Goal: Task Accomplishment & Management: Manage account settings

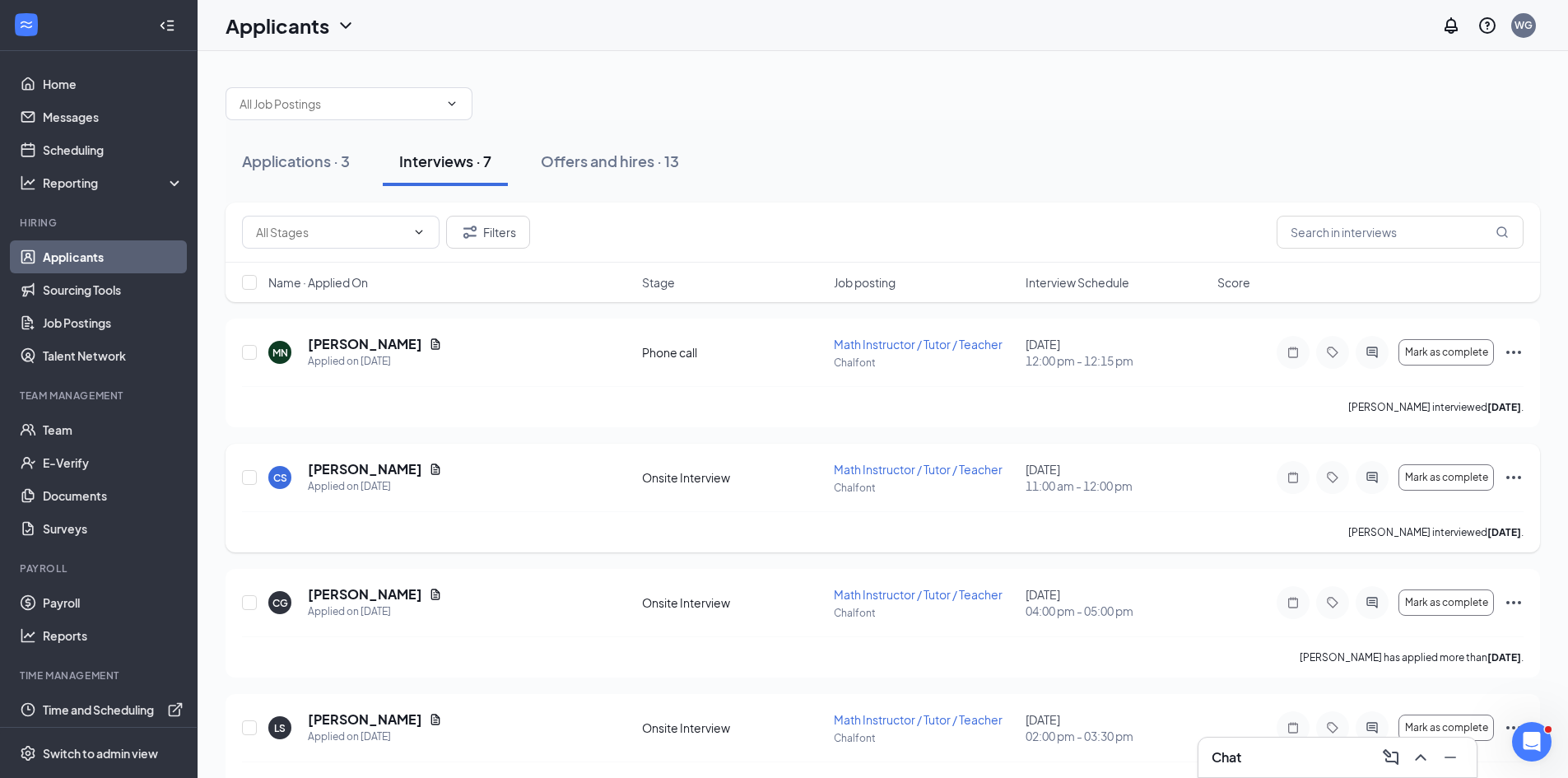
click at [1373, 483] on div at bounding box center [1372, 477] width 33 height 33
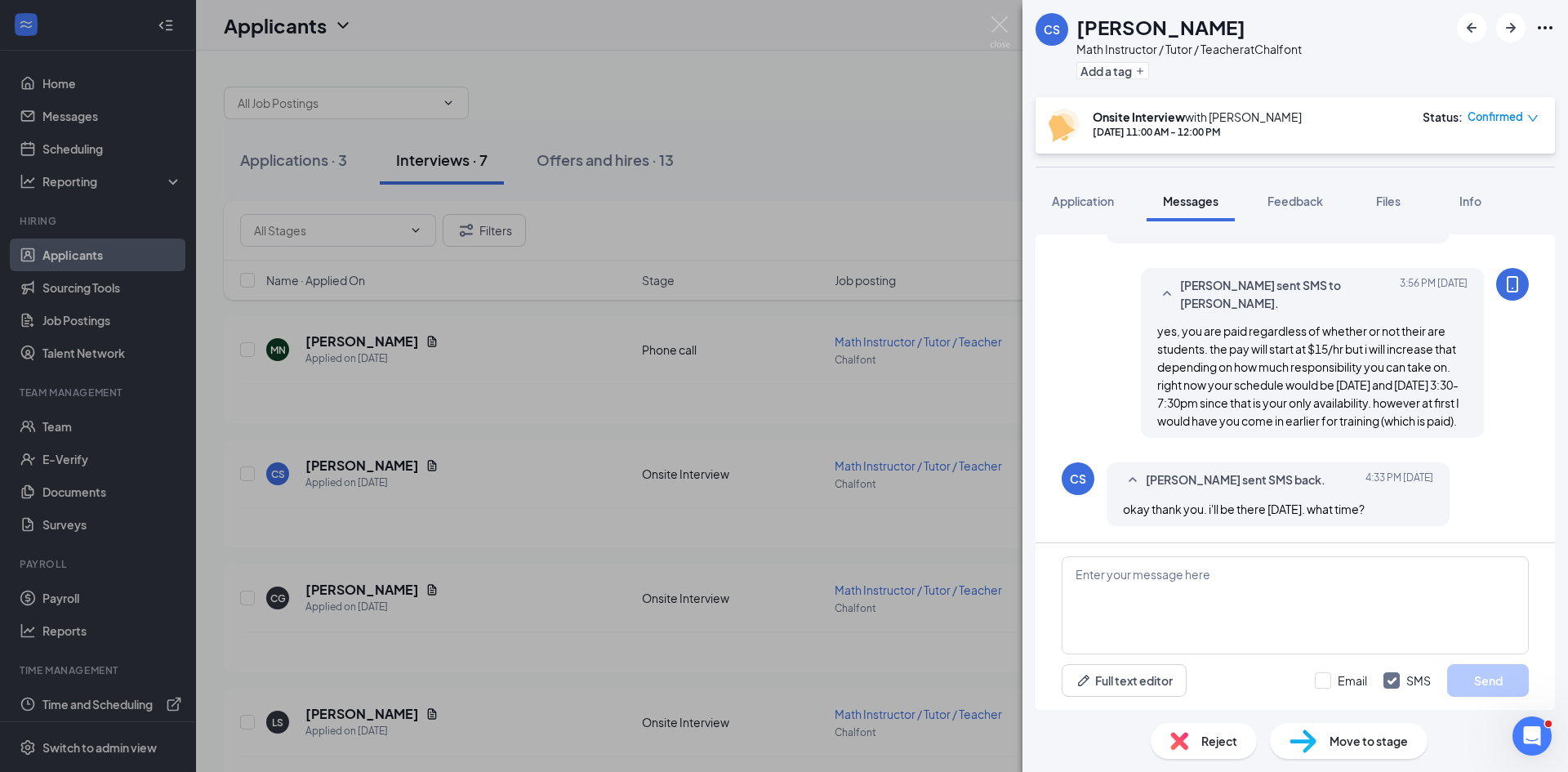
scroll to position [759, 0]
click at [1204, 601] on textarea at bounding box center [1296, 605] width 467 height 98
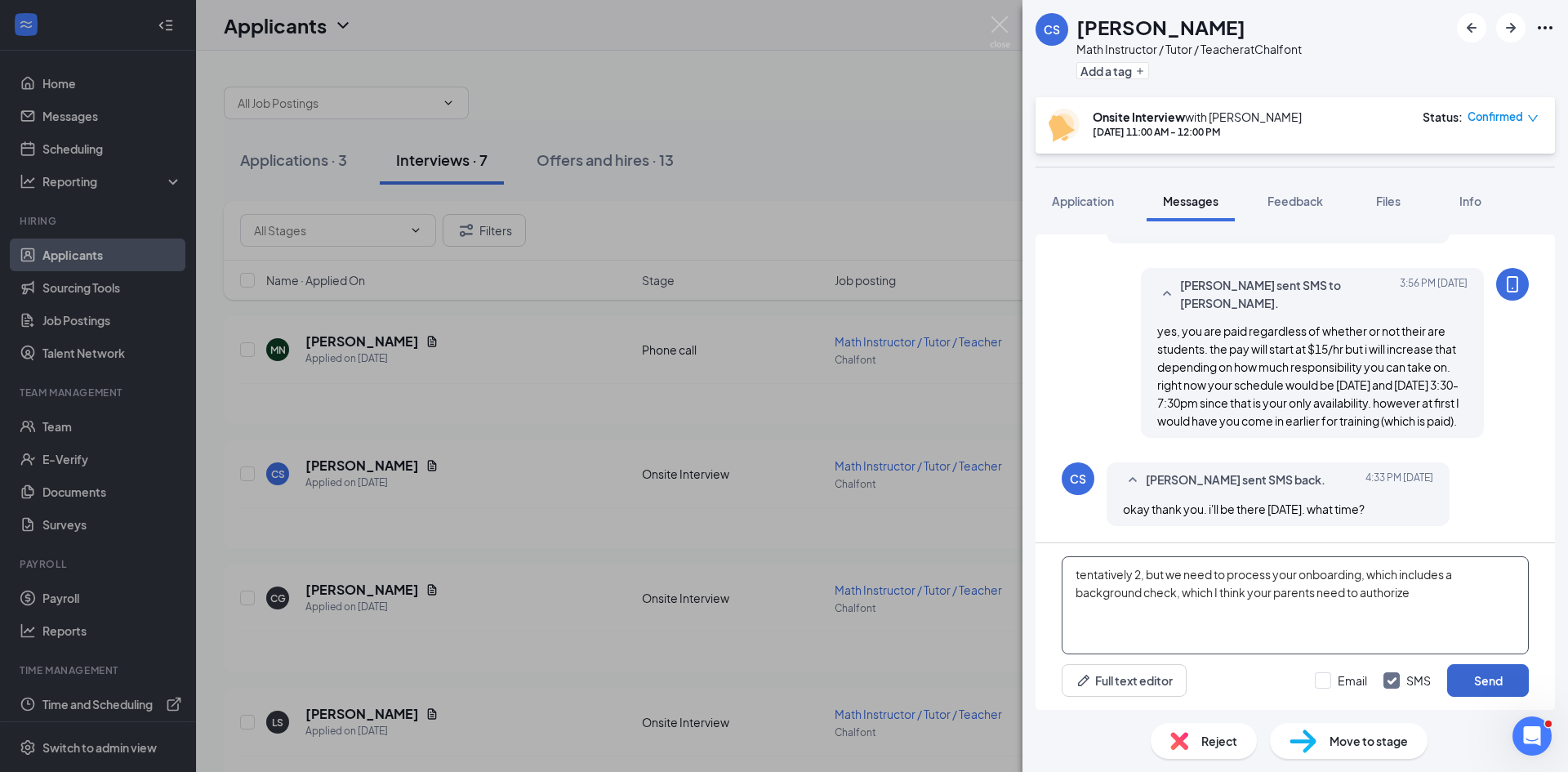
type textarea "tentatively 2, but we need to process your onboarding, which includes a backgro…"
click at [1493, 671] on button "Send" at bounding box center [1488, 680] width 82 height 32
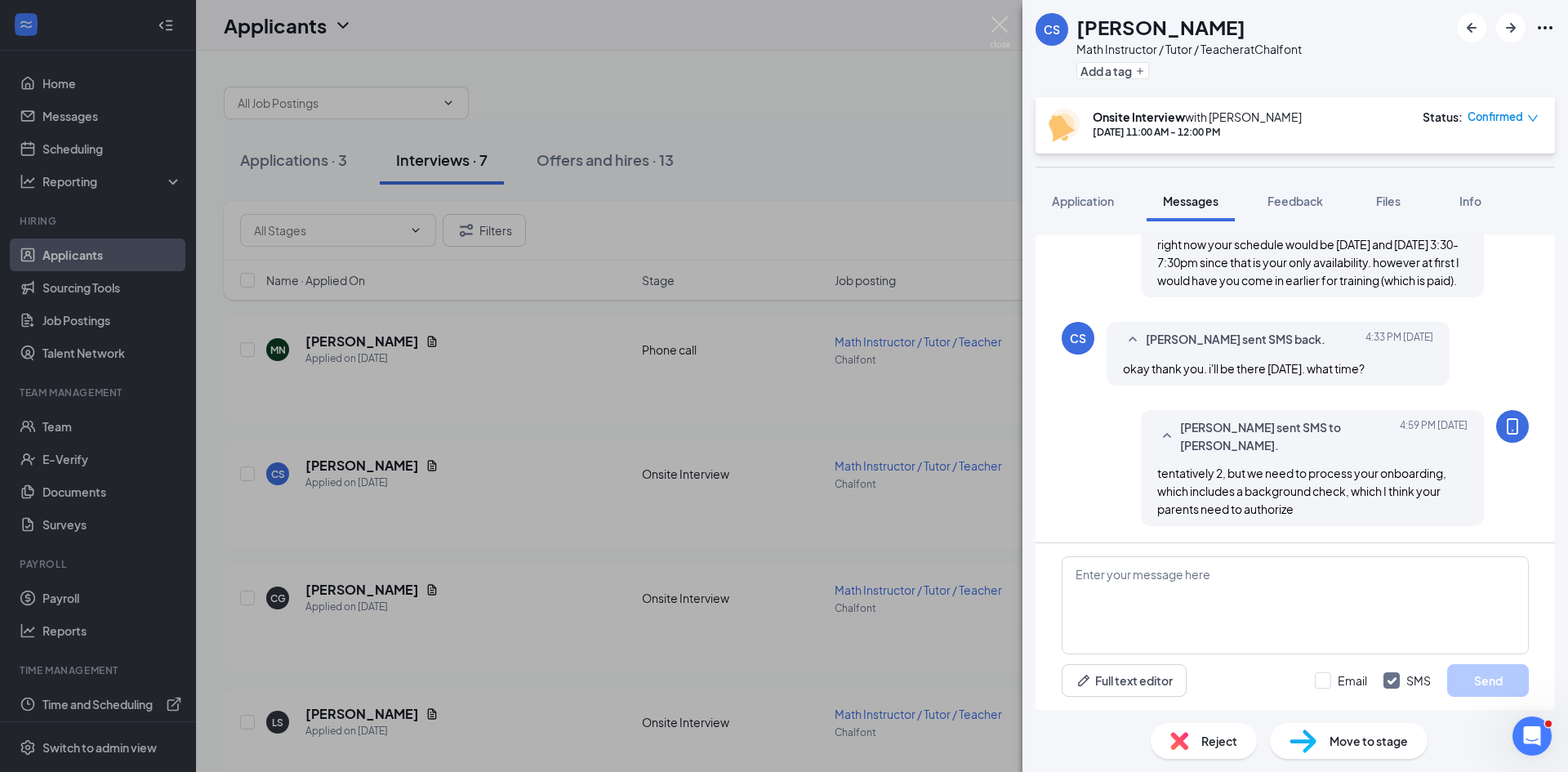
scroll to position [900, 0]
click at [1296, 594] on textarea at bounding box center [1296, 605] width 467 height 98
click at [1116, 579] on textarea "you're nto 18 yet are you?" at bounding box center [1296, 605] width 467 height 98
click at [1115, 579] on textarea "you're nto 18 yet are you?" at bounding box center [1296, 605] width 467 height 98
type textarea "you're not 18 yet are you?"
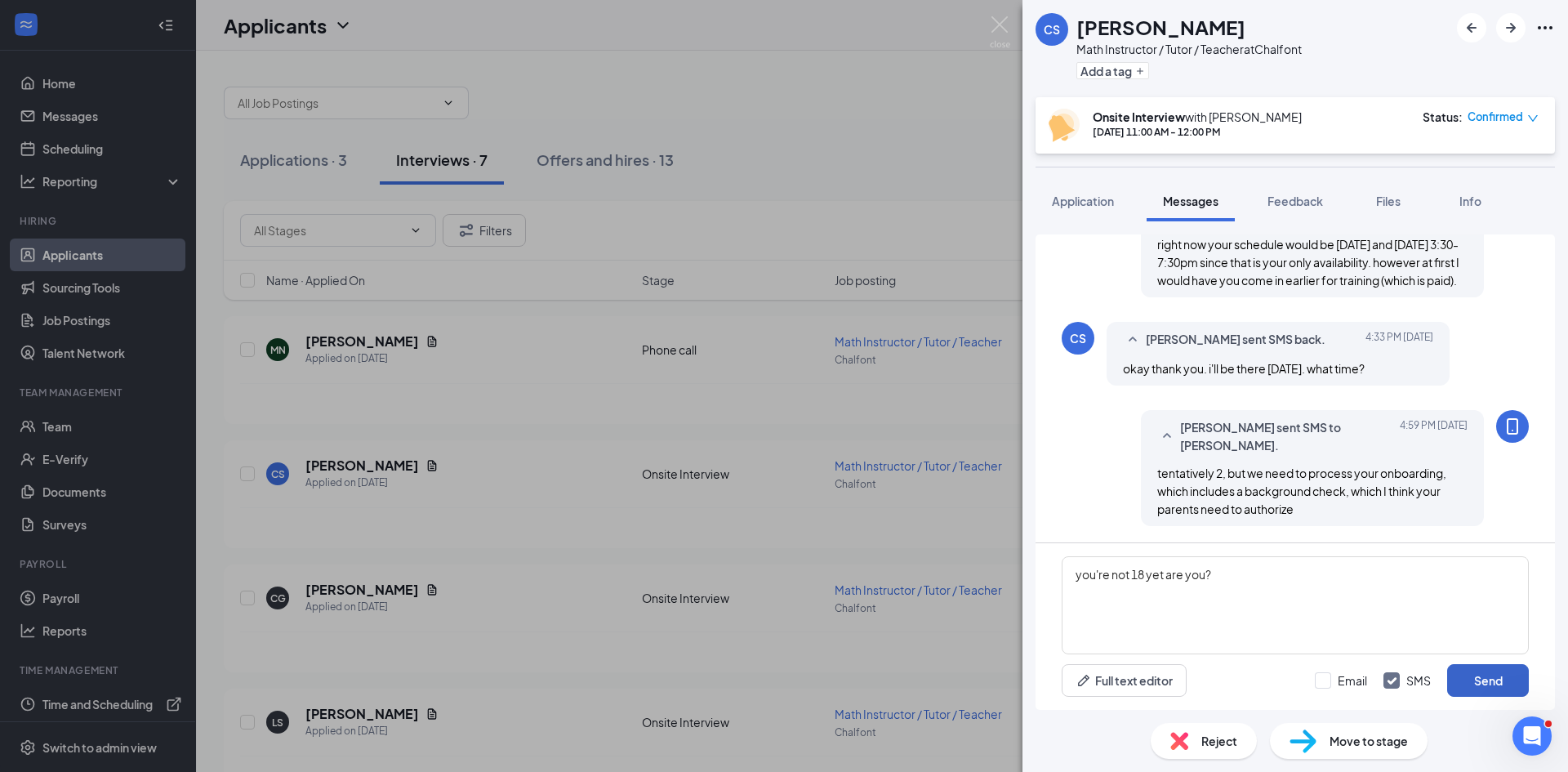
click at [1488, 685] on button "Send" at bounding box center [1488, 680] width 82 height 32
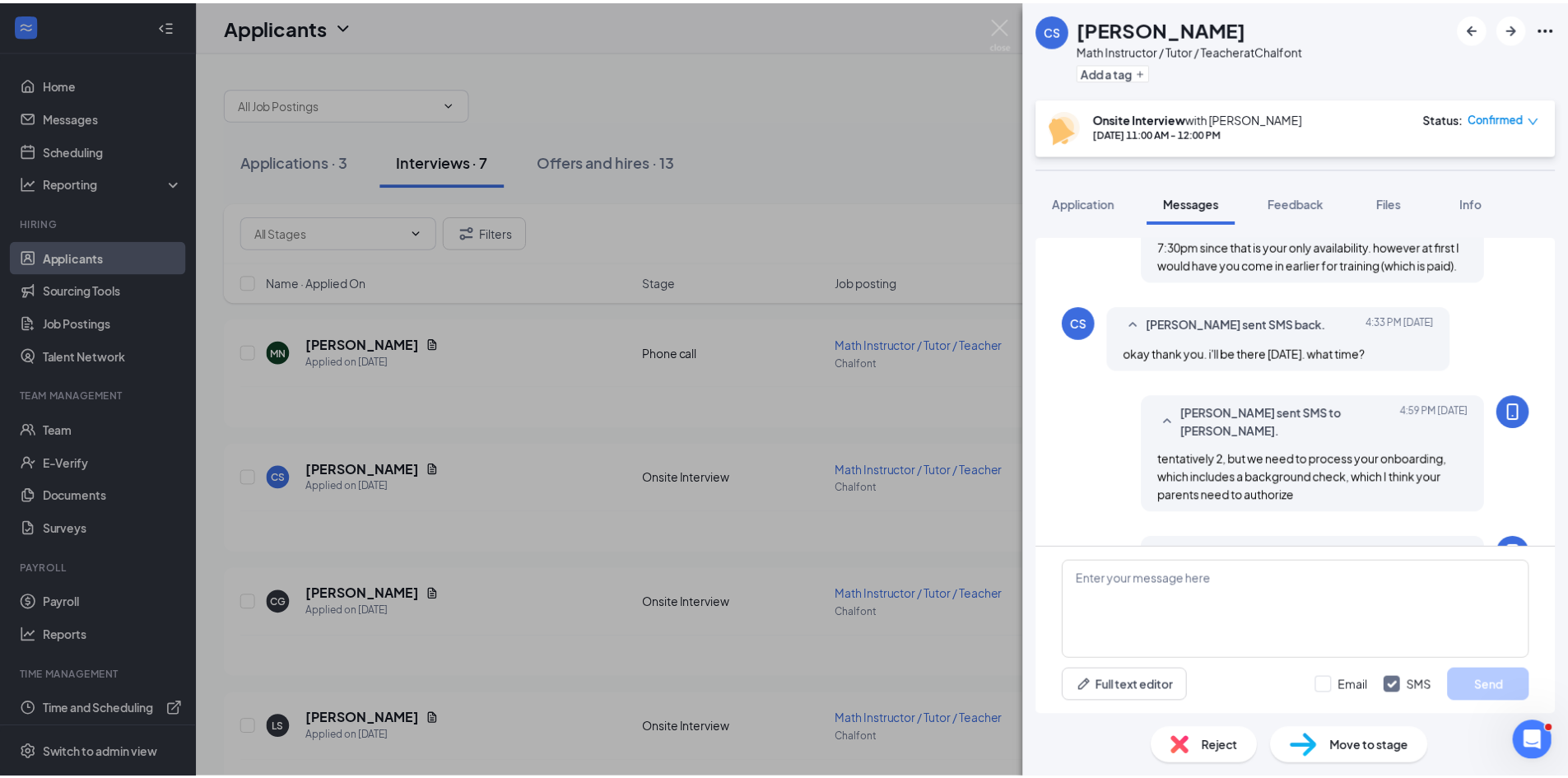
scroll to position [1011, 0]
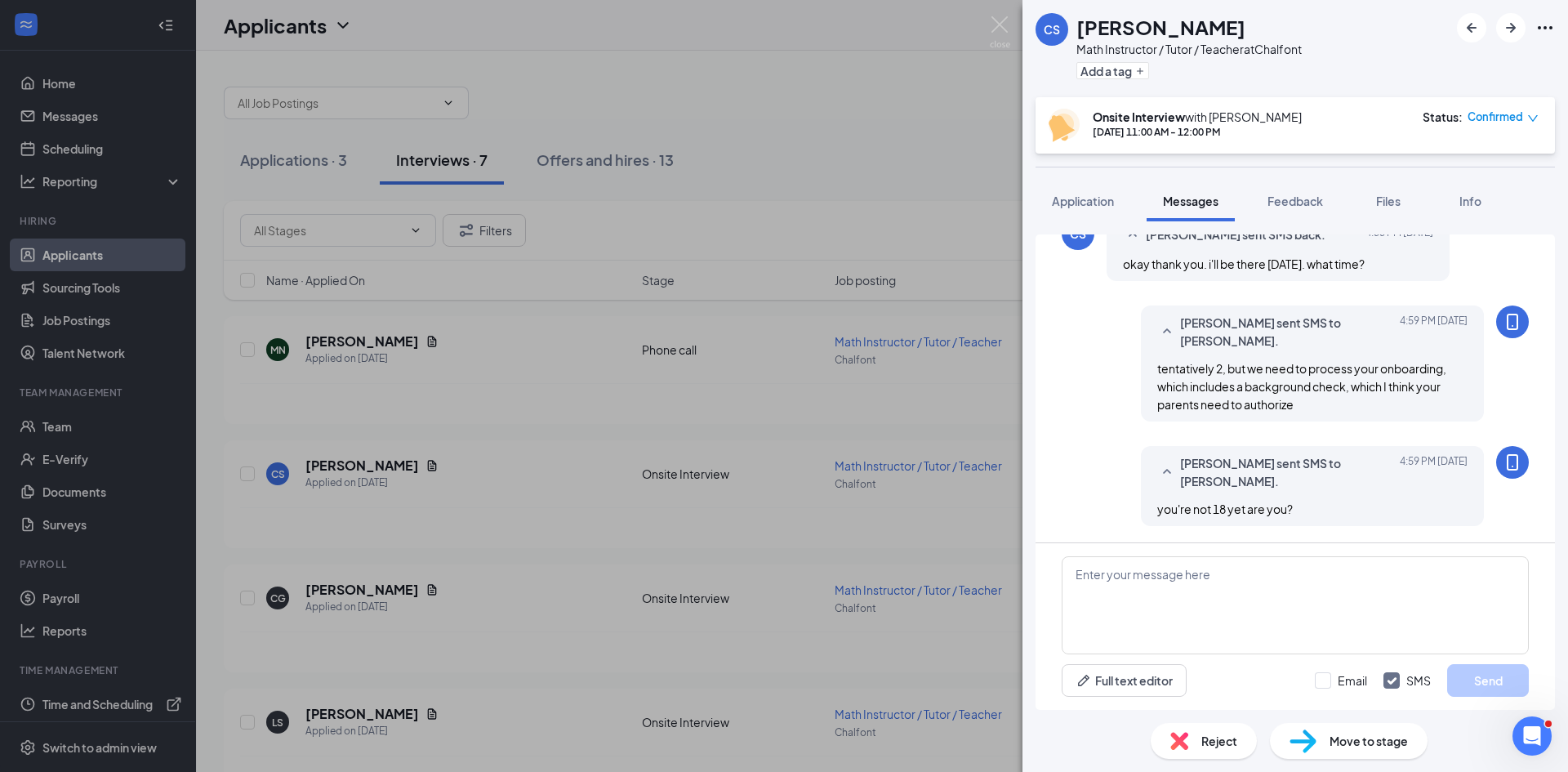
click at [703, 158] on div "CS [PERSON_NAME] Math Instructor / Tutor / Teacher at Chalfont Add a tag Onsite…" at bounding box center [784, 386] width 1568 height 772
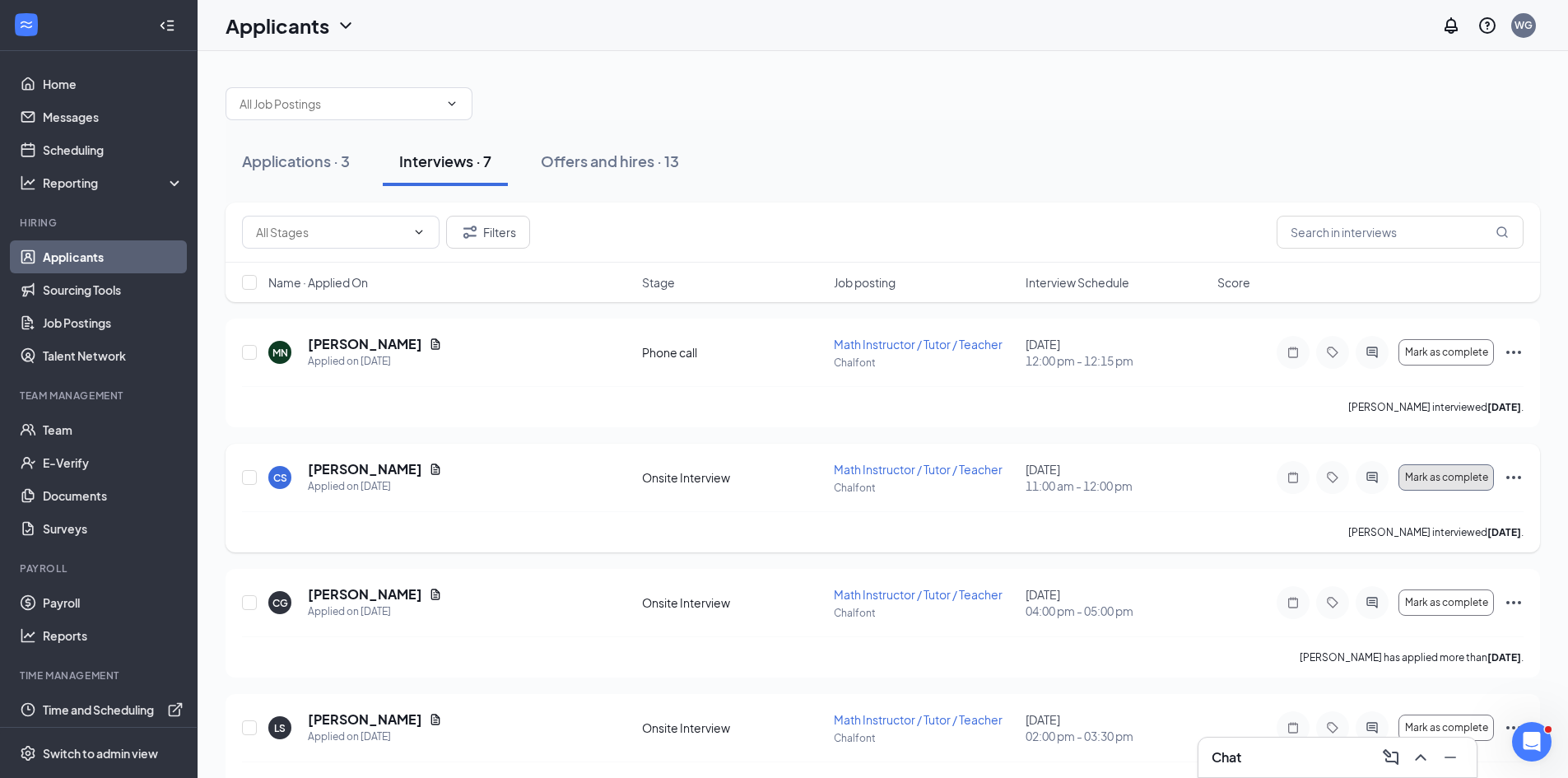
click at [1449, 475] on span "Mark as complete" at bounding box center [1447, 477] width 83 height 11
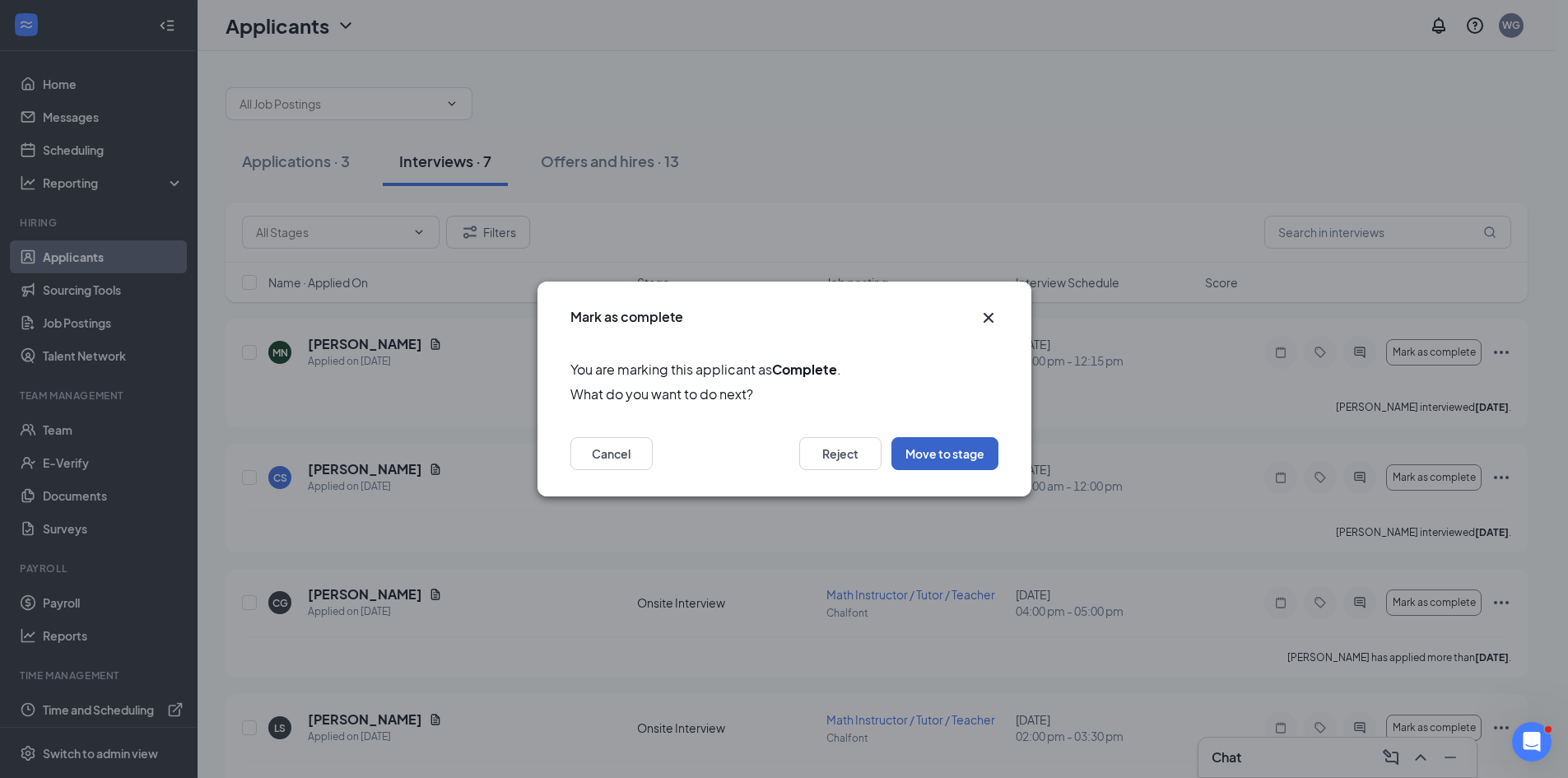
click at [947, 451] on button "Move to stage" at bounding box center [945, 453] width 107 height 33
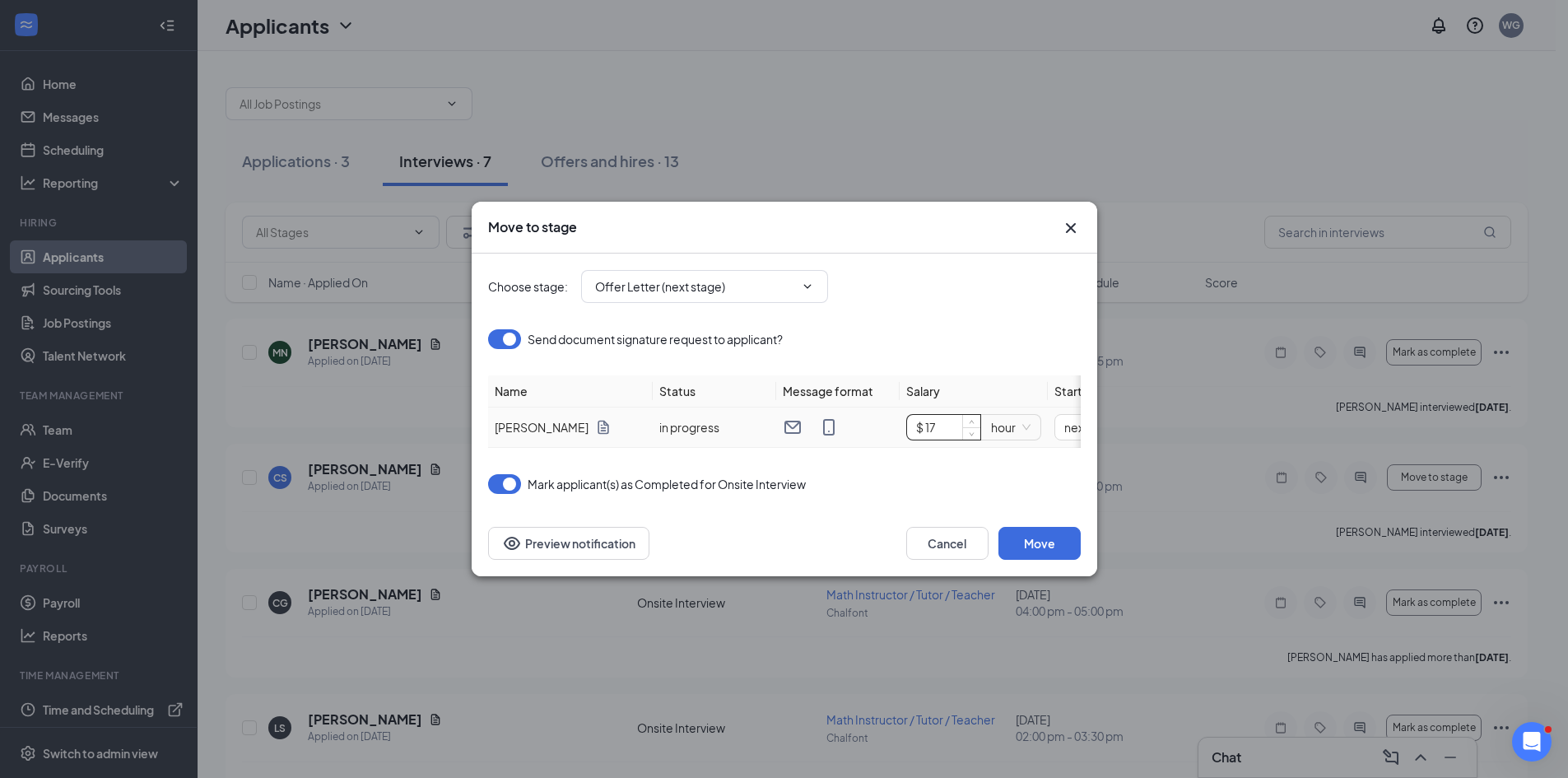
drag, startPoint x: 935, startPoint y: 420, endPoint x: 911, endPoint y: 420, distance: 24.0
click at [911, 420] on input "$ 17" at bounding box center [943, 427] width 73 height 24
type input "$ 15"
click at [920, 421] on span "next_weekday" at bounding box center [898, 427] width 95 height 24
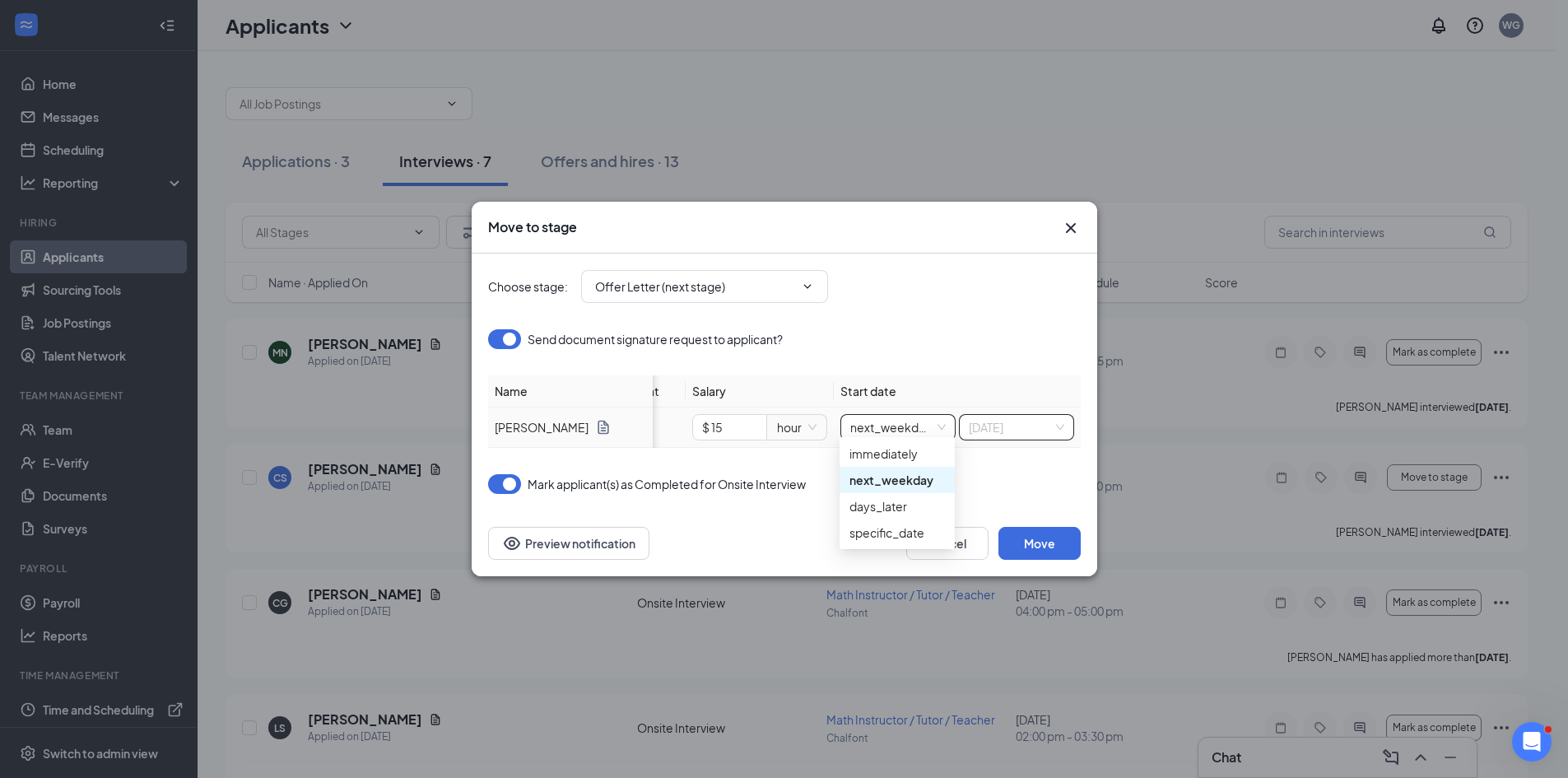
click at [999, 425] on span "[DATE]" at bounding box center [1017, 427] width 95 height 24
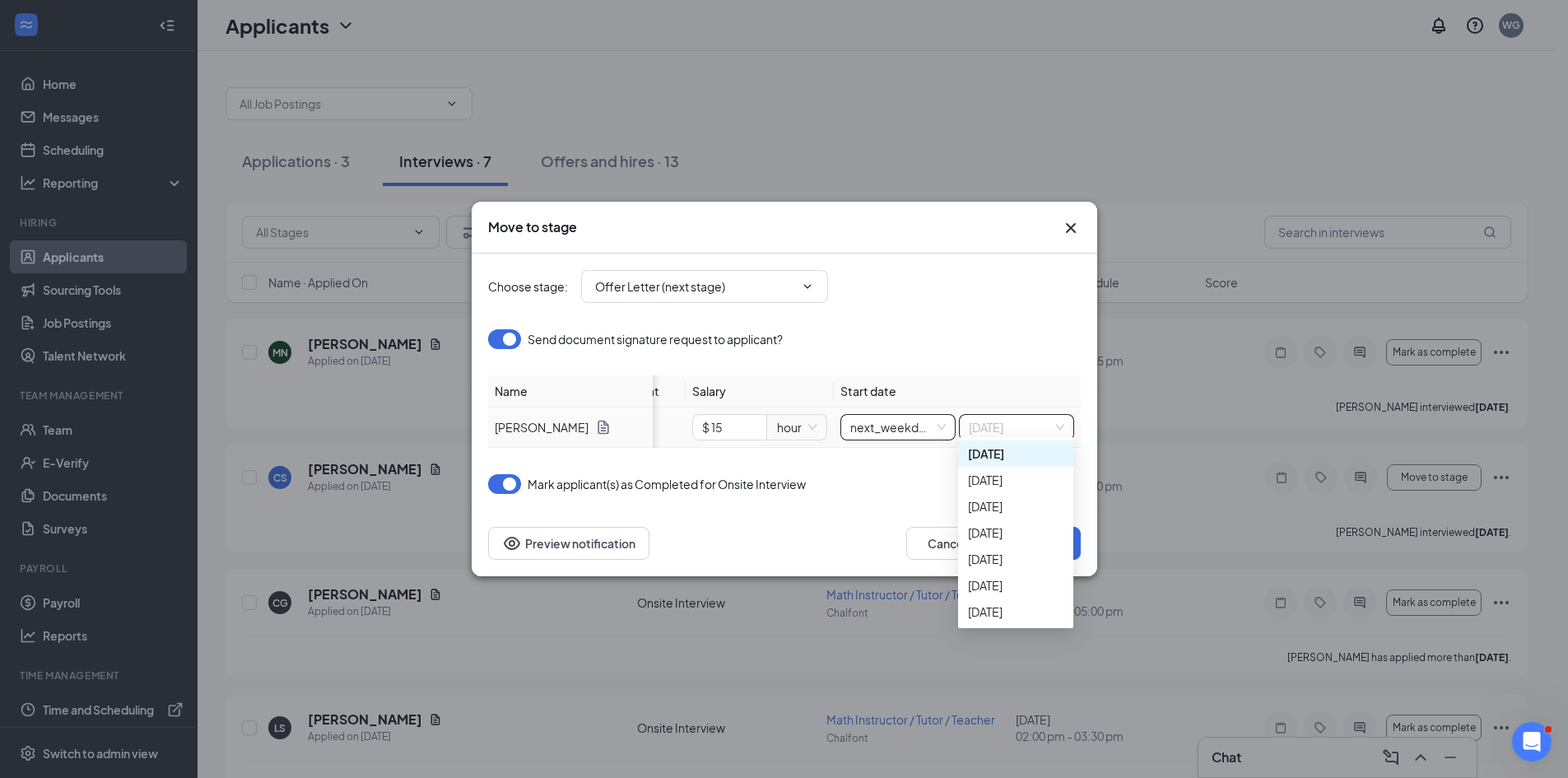
click at [914, 416] on span "next_weekday" at bounding box center [898, 427] width 95 height 24
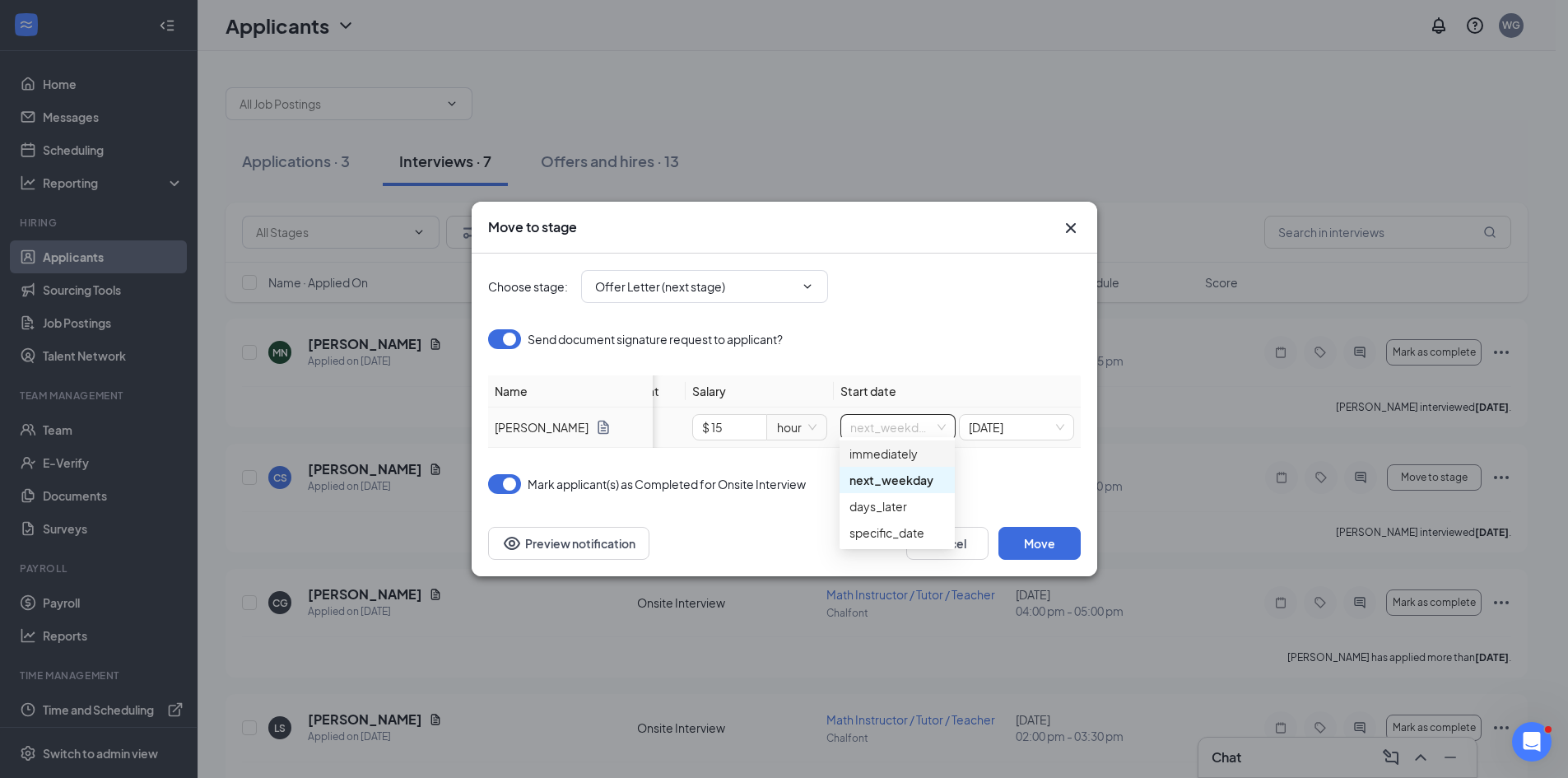
click at [892, 450] on div "immediately" at bounding box center [897, 453] width 95 height 18
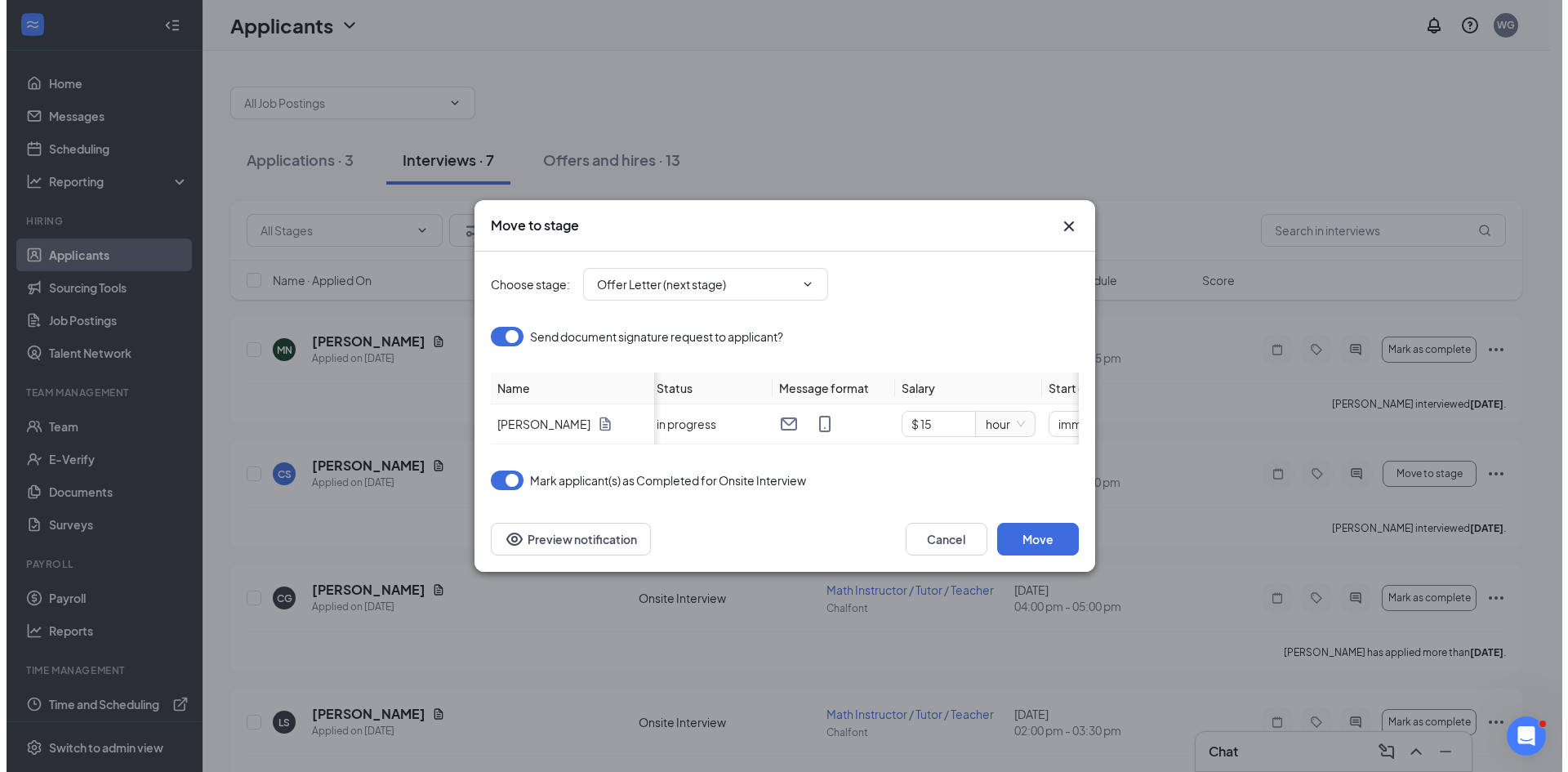
scroll to position [0, 0]
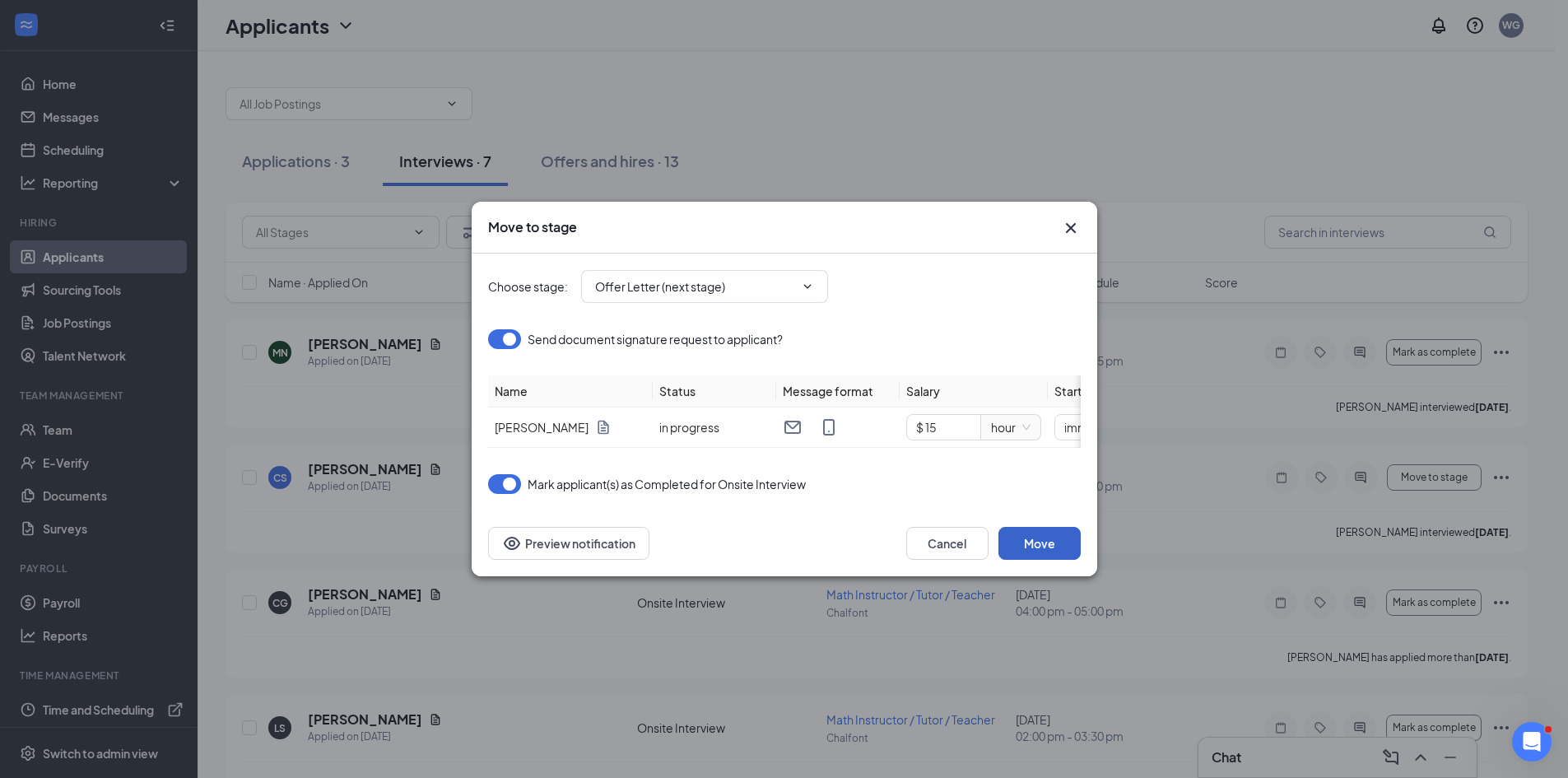
click at [1047, 549] on button "Move" at bounding box center [1039, 543] width 82 height 33
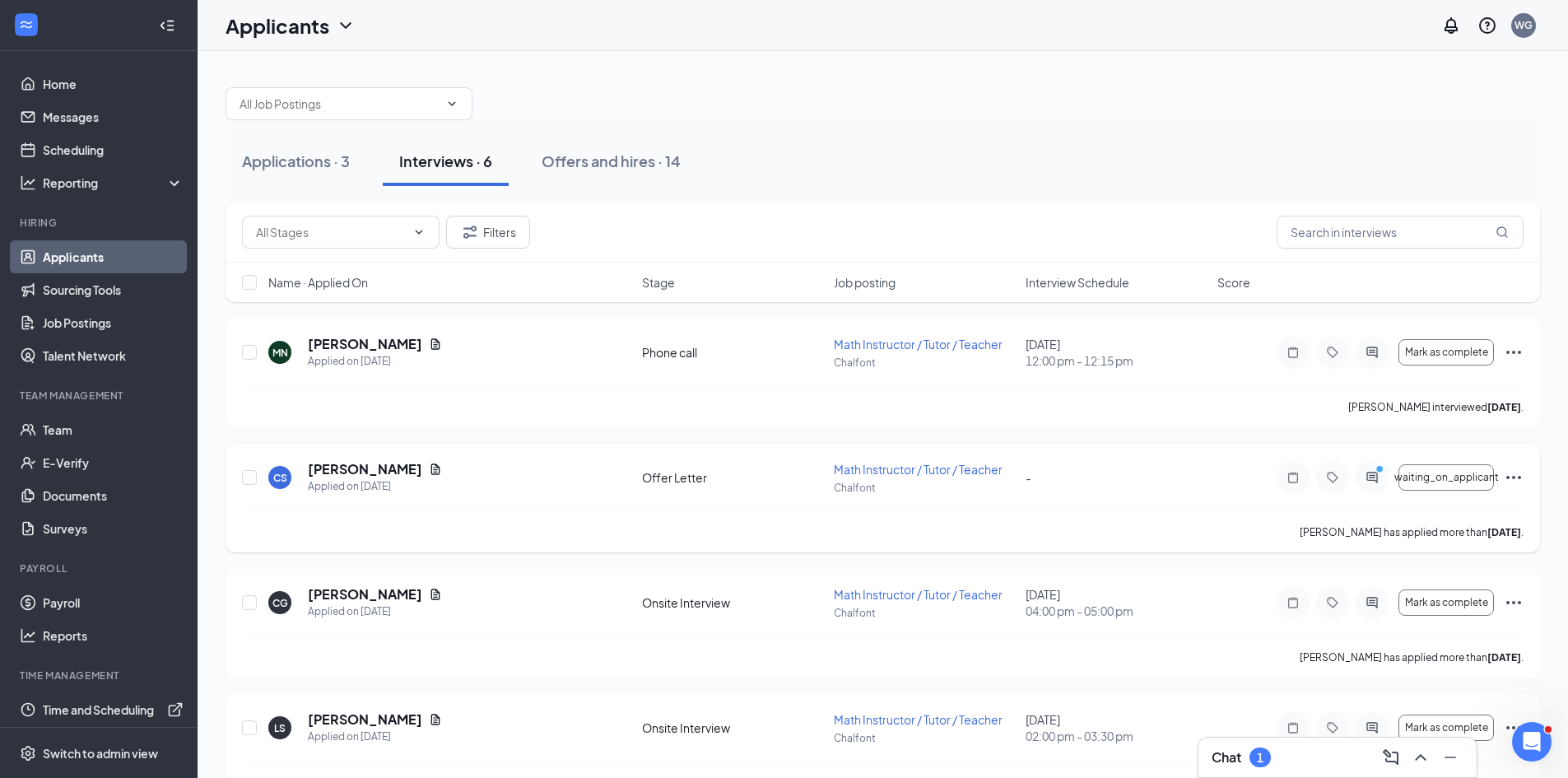
click at [1367, 482] on icon "ActiveChat" at bounding box center [1372, 477] width 20 height 13
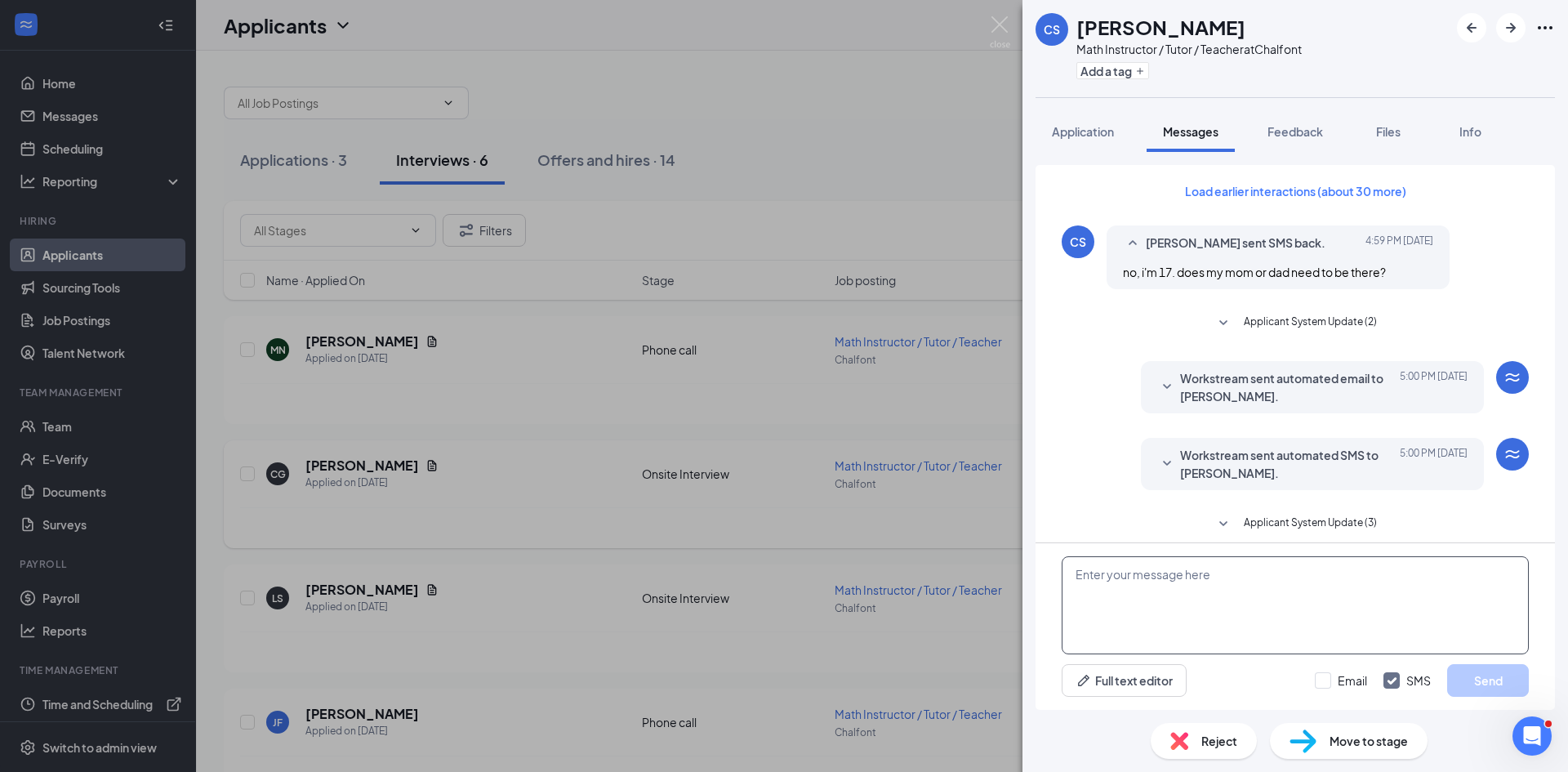
click at [1233, 601] on textarea at bounding box center [1296, 605] width 467 height 98
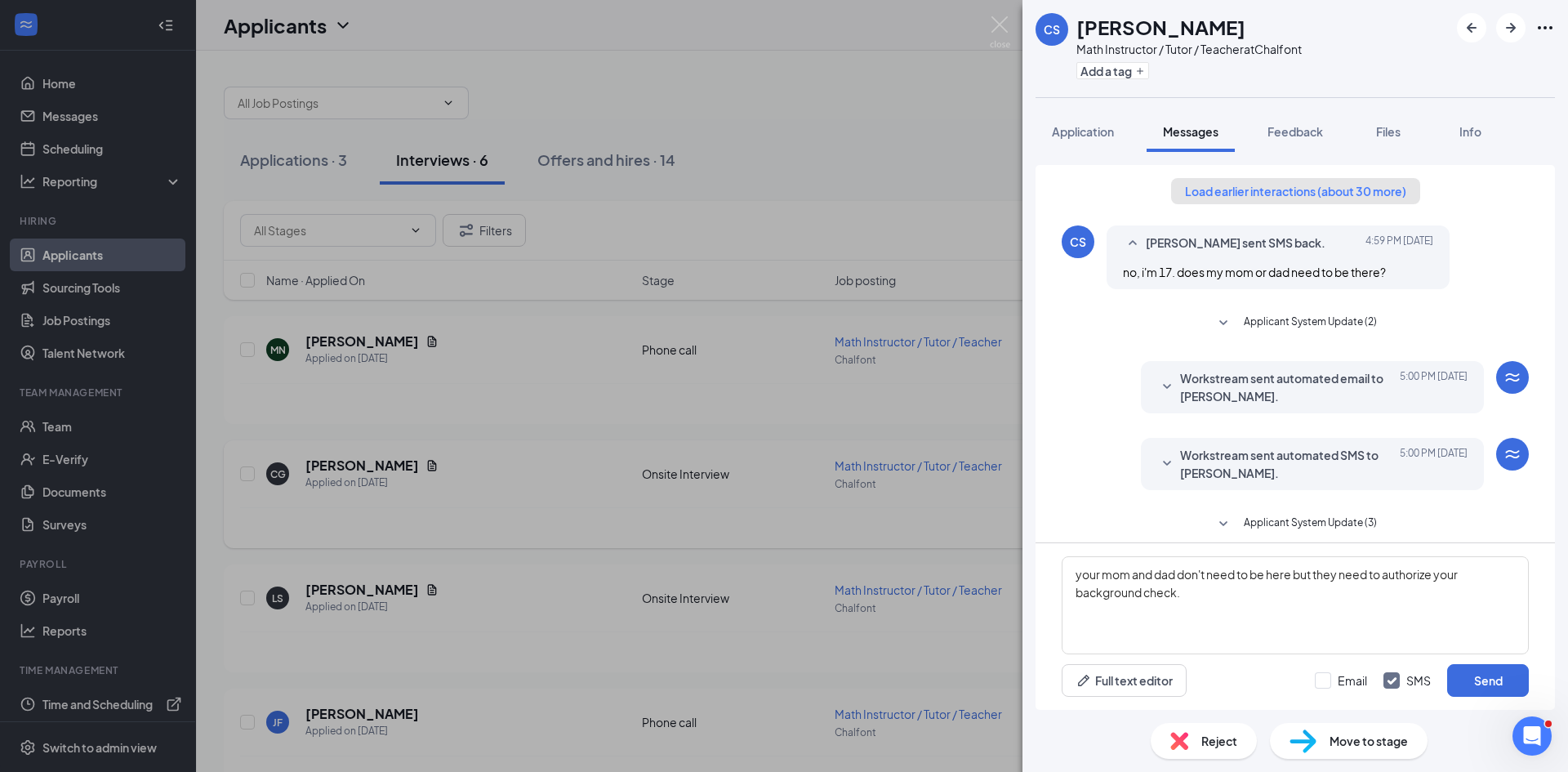
click at [1347, 188] on button "Load earlier interactions (about 30 more)" at bounding box center [1296, 191] width 249 height 26
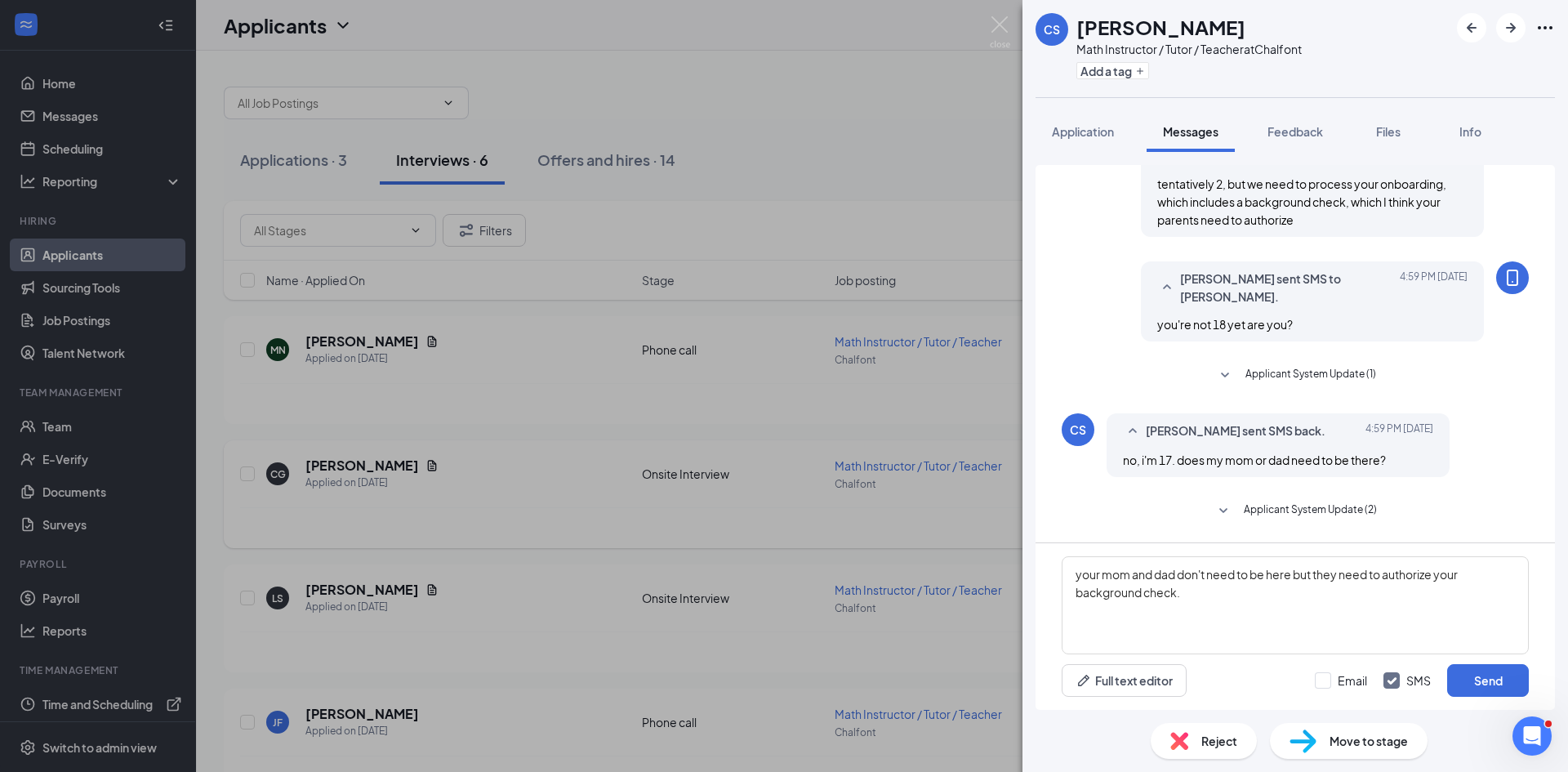
scroll to position [2043, 0]
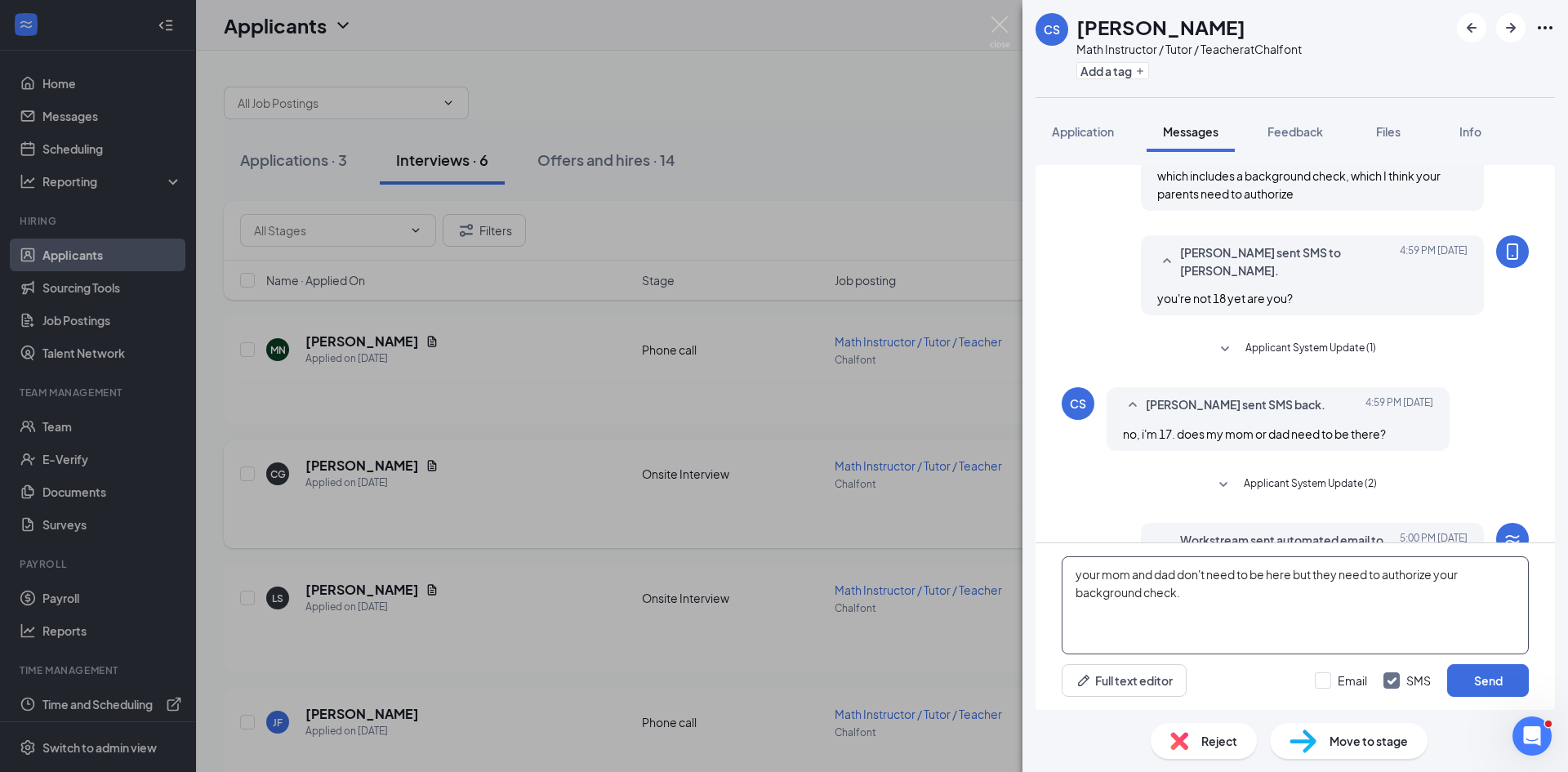
click at [1237, 597] on textarea "your mom and dad don't need to be here but they need to authorize your backgrou…" at bounding box center [1296, 605] width 467 height 98
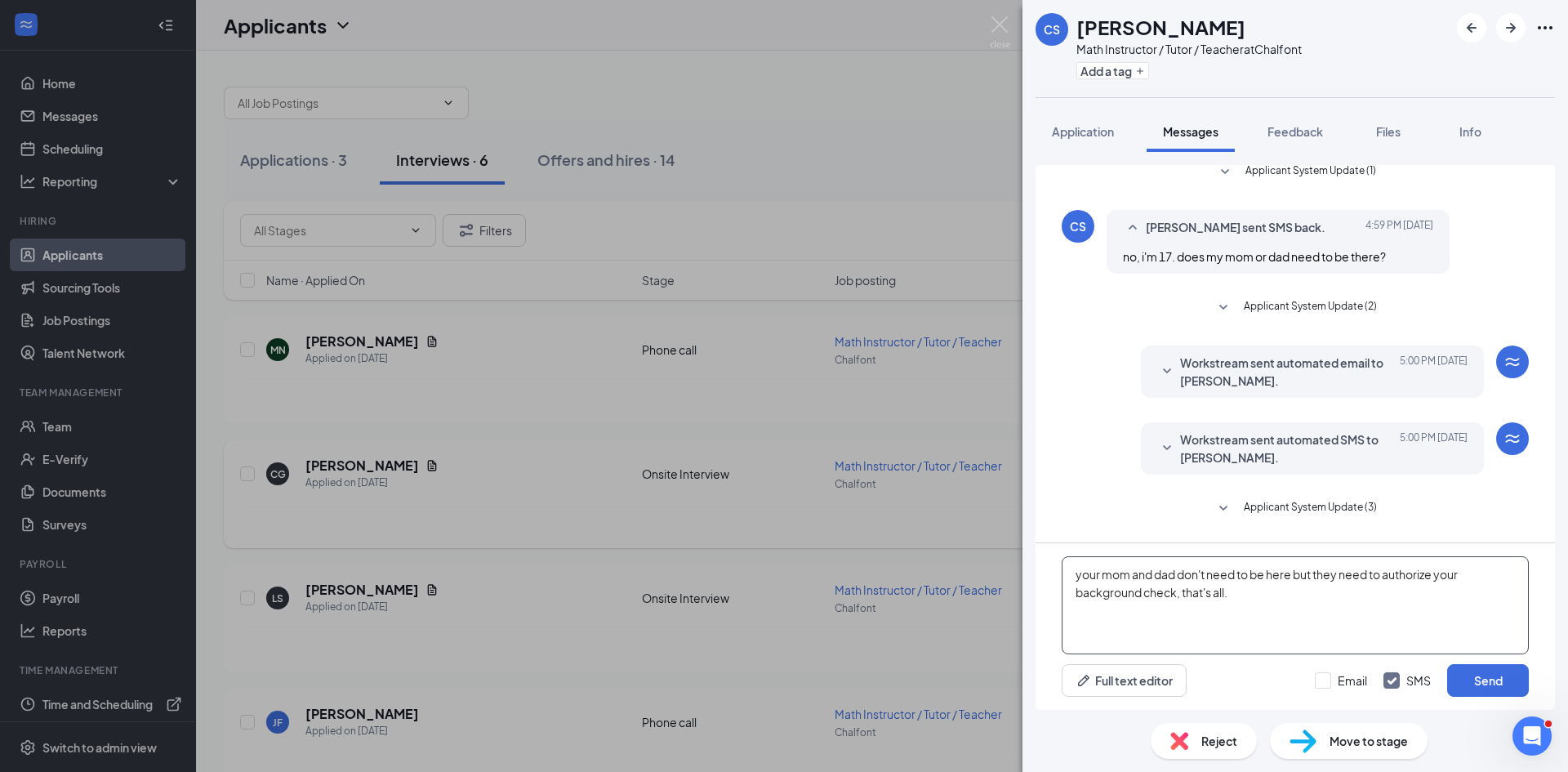
scroll to position [2387, 0]
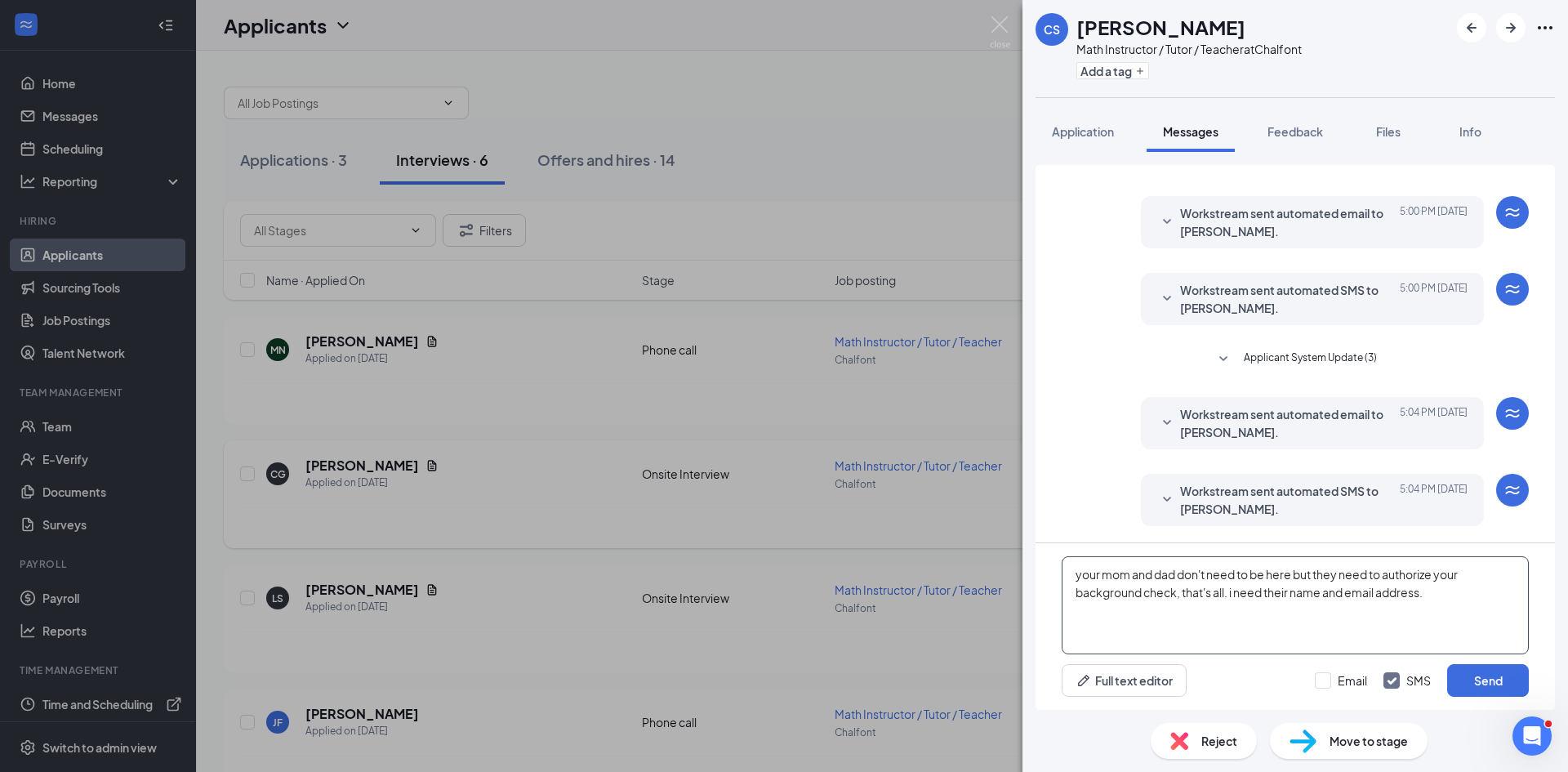
click at [1303, 576] on textarea "your mom and dad don't need to be here but they need to authorize your backgrou…" at bounding box center [1296, 605] width 467 height 98
type textarea "your mom and dad don't need to be here but they need to authorize your backgrou…"
click at [1492, 686] on button "Send" at bounding box center [1488, 680] width 82 height 32
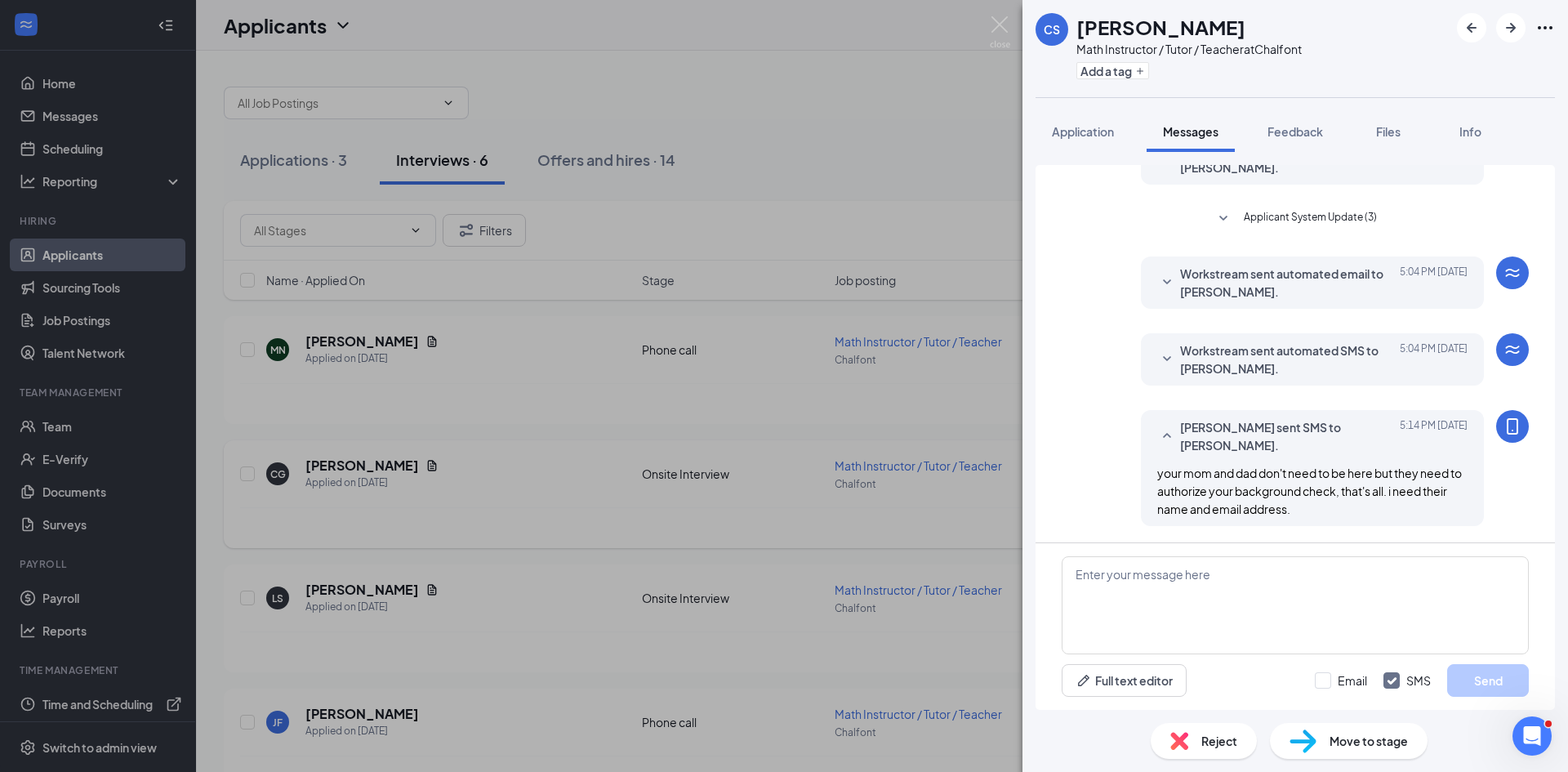
scroll to position [2527, 0]
